Goal: Communication & Community: Participate in discussion

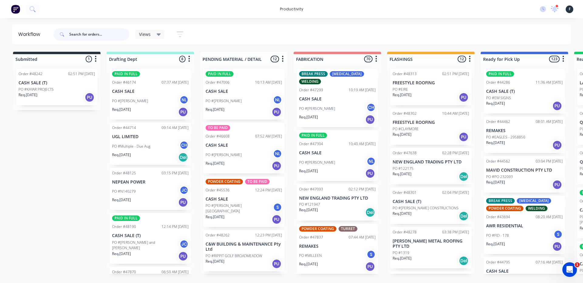
click at [106, 36] on input "text" at bounding box center [99, 34] width 60 height 12
type input "48326"
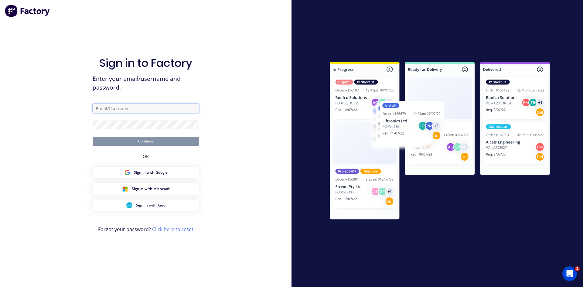
type input "[EMAIL_ADDRESS][DOMAIN_NAME]"
click at [146, 139] on button "Continue" at bounding box center [146, 141] width 106 height 9
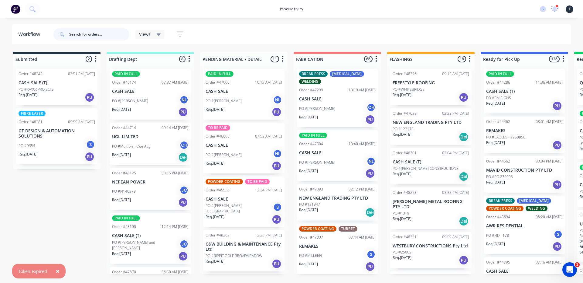
click at [106, 32] on input "text" at bounding box center [99, 34] width 60 height 12
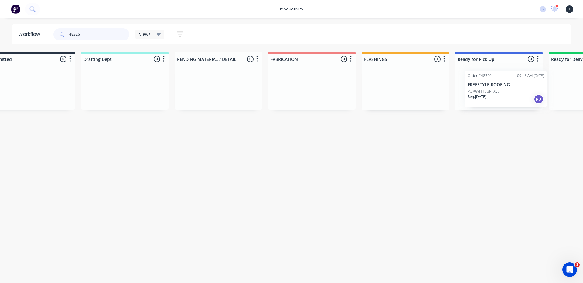
drag, startPoint x: 428, startPoint y: 101, endPoint x: 508, endPoint y: 100, distance: 79.6
click at [508, 101] on div "Submitted 0 Sort By Created date Required date Order number Customer name Most …" at bounding box center [476, 81] width 1013 height 58
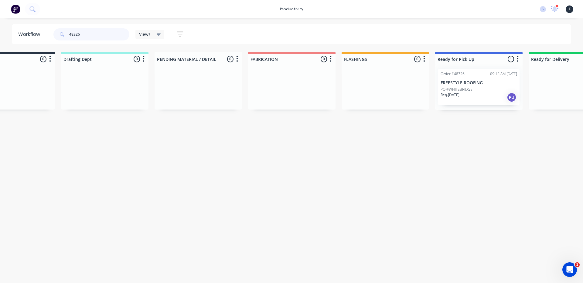
type input "48326"
click at [494, 98] on div "Req. [DATE] PU" at bounding box center [479, 97] width 77 height 10
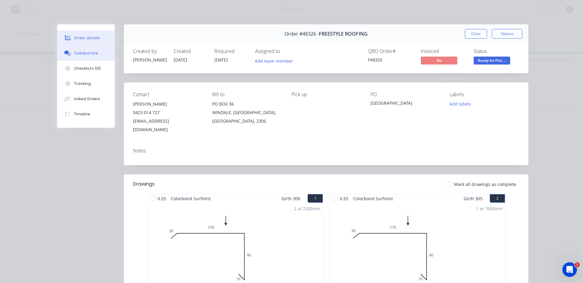
click at [94, 55] on button "Collaborate" at bounding box center [86, 53] width 58 height 15
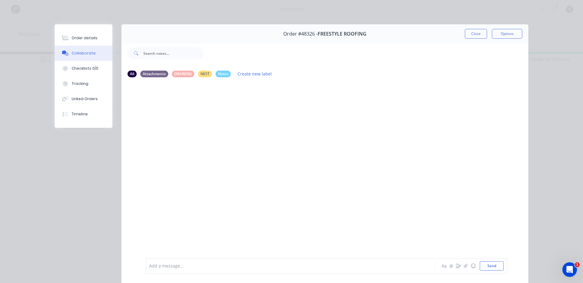
click at [222, 265] on div at bounding box center [282, 265] width 266 height 6
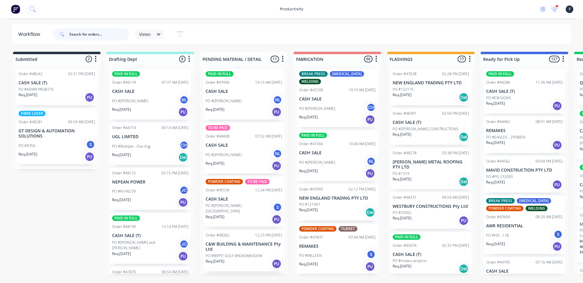
click at [103, 34] on input "text" at bounding box center [99, 34] width 60 height 12
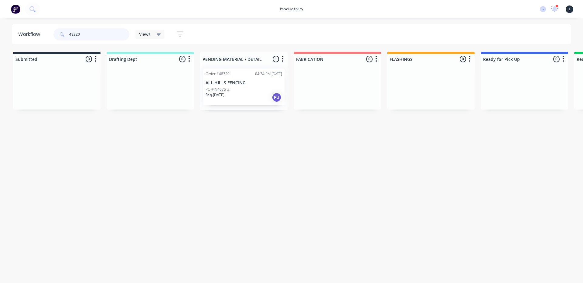
type input "48320"
click at [229, 89] on p "PO #JN4676-3" at bounding box center [218, 89] width 24 height 5
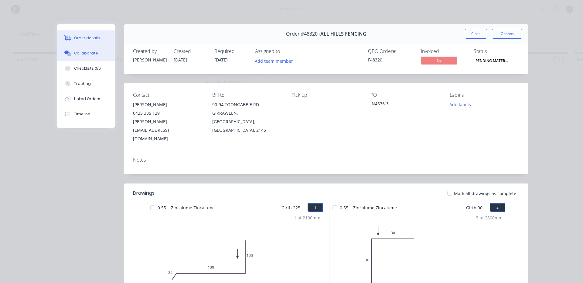
click at [90, 56] on div "Collaborate" at bounding box center [86, 52] width 24 height 5
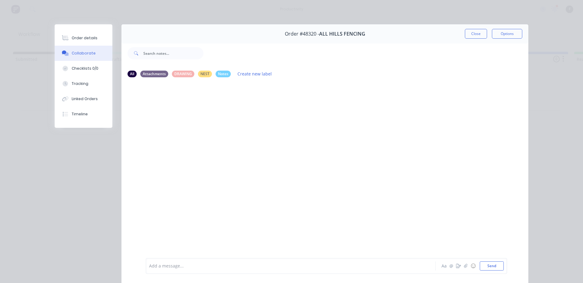
click at [362, 272] on div "Add a message... Aa @ ☺ Send" at bounding box center [327, 266] width 362 height 16
click at [359, 265] on div at bounding box center [282, 265] width 266 height 6
click at [478, 29] on button "Close" at bounding box center [476, 34] width 22 height 10
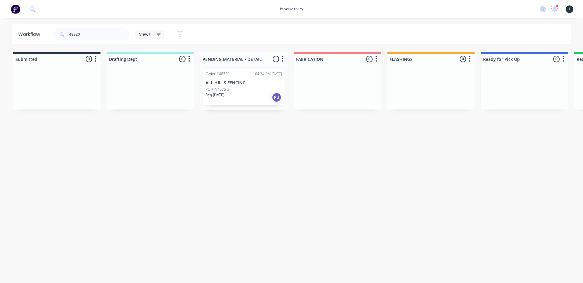
click at [261, 92] on div "Req. 10/10/25 PU" at bounding box center [244, 97] width 77 height 10
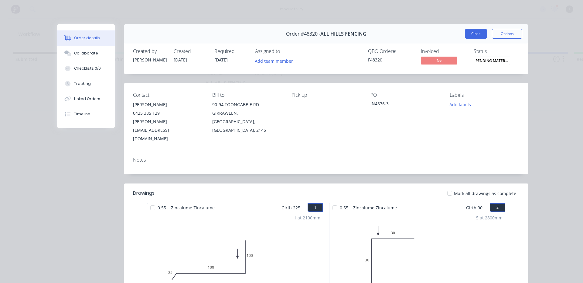
click at [478, 32] on button "Close" at bounding box center [476, 34] width 22 height 10
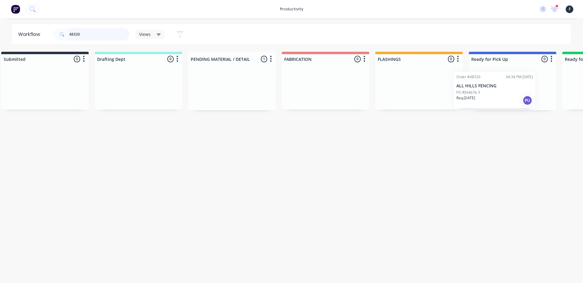
scroll to position [0, 29]
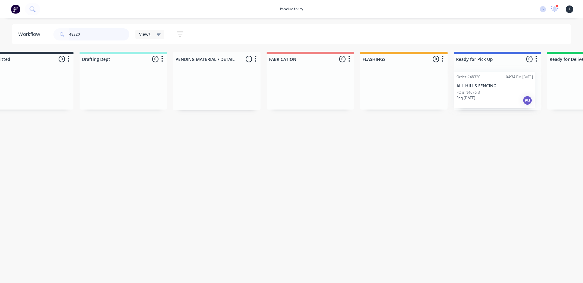
drag, startPoint x: 249, startPoint y: 94, endPoint x: 503, endPoint y: 97, distance: 254.6
click at [503, 97] on div "Submitted 0 Sort By Created date Required date Order number Customer name Most …" at bounding box center [474, 81] width 1013 height 58
